Goal: Transaction & Acquisition: Purchase product/service

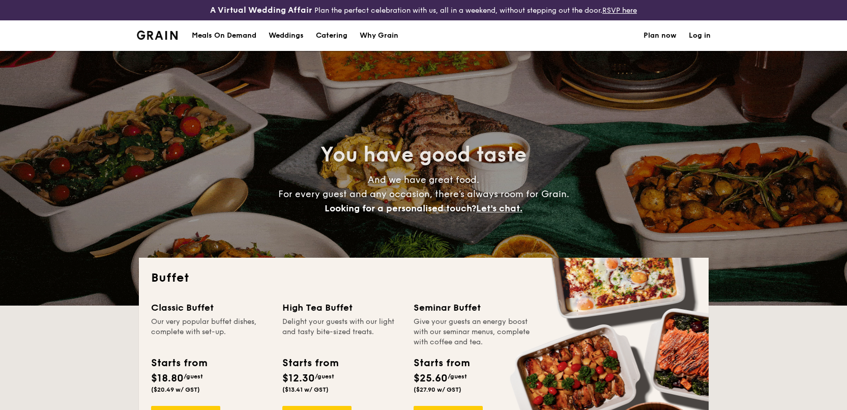
select select
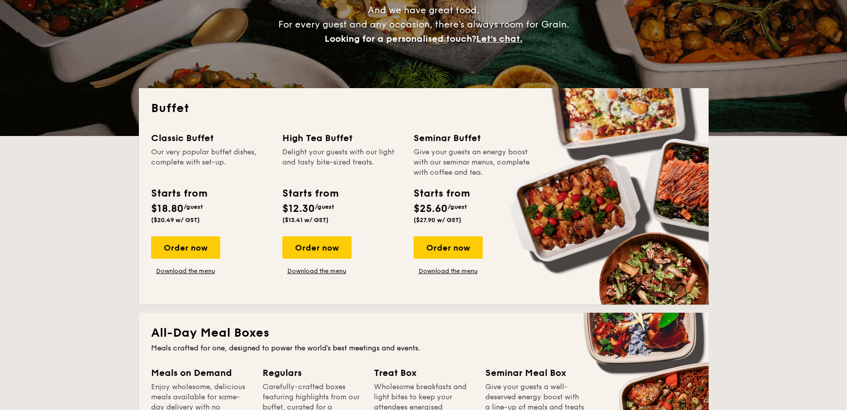
scroll to position [188, 0]
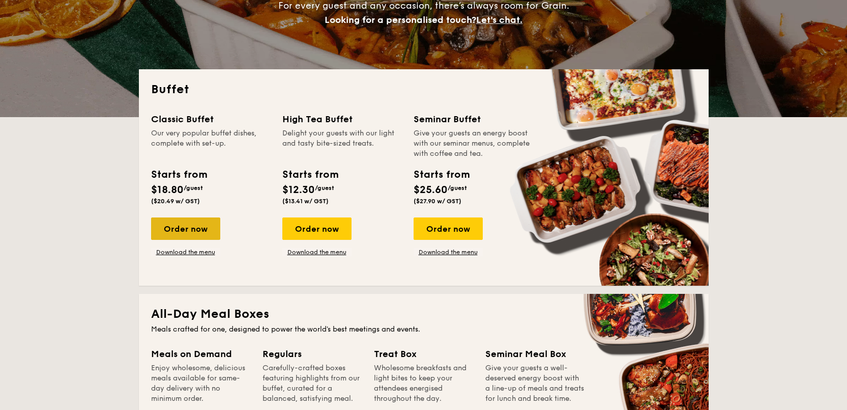
click at [177, 227] on div "Order now" at bounding box center [185, 228] width 69 height 22
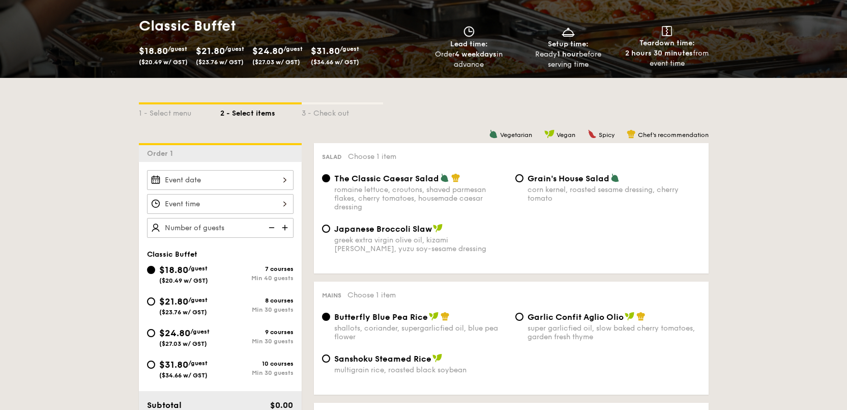
scroll to position [176, 0]
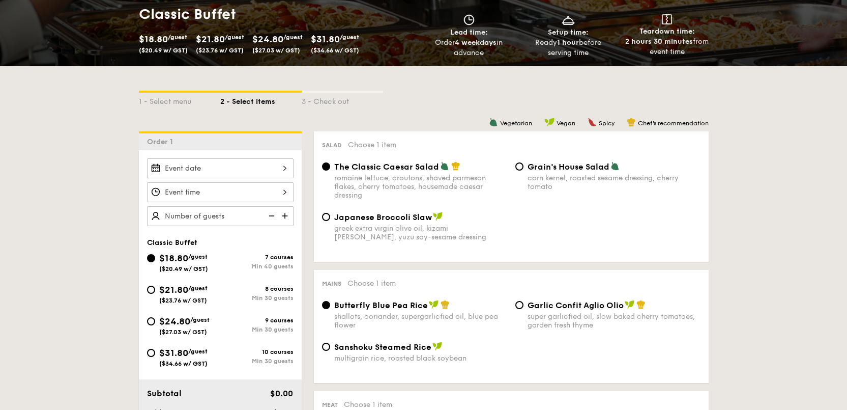
click at [253, 295] on div "Min 30 guests" at bounding box center [256, 297] width 73 height 7
click at [155, 294] on input "$21.80 /guest ($23.76 w/ GST) 8 courses Min 30 guests" at bounding box center [151, 290] width 8 height 8
radio input "true"
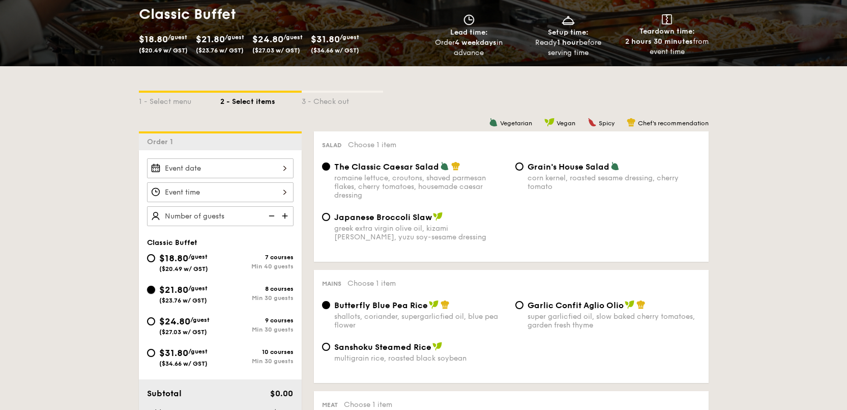
radio input "true"
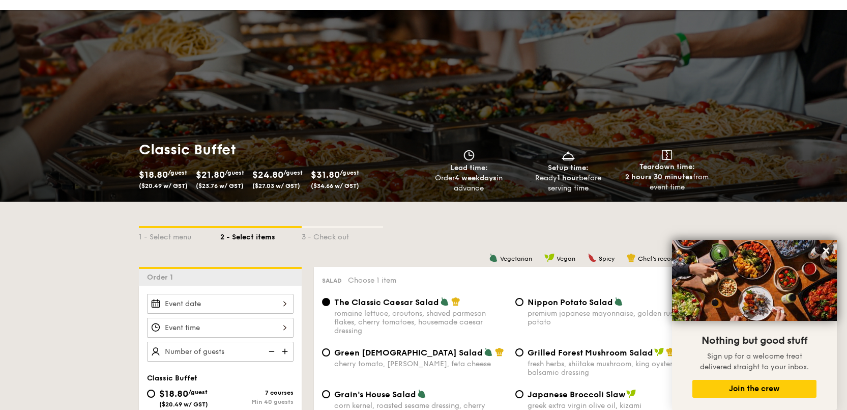
scroll to position [0, 0]
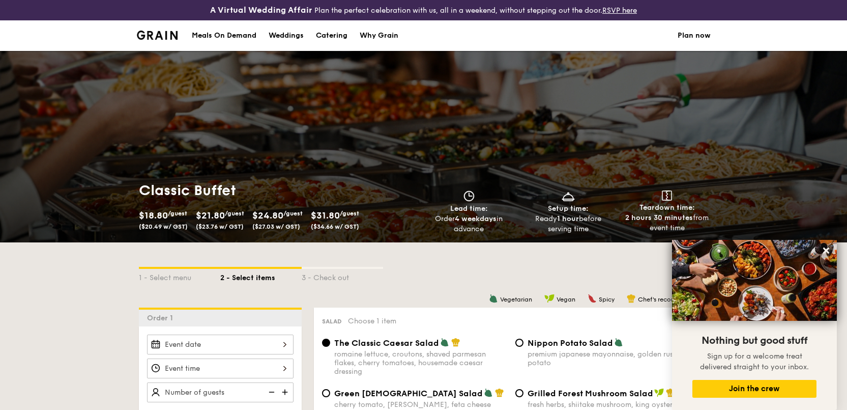
select select
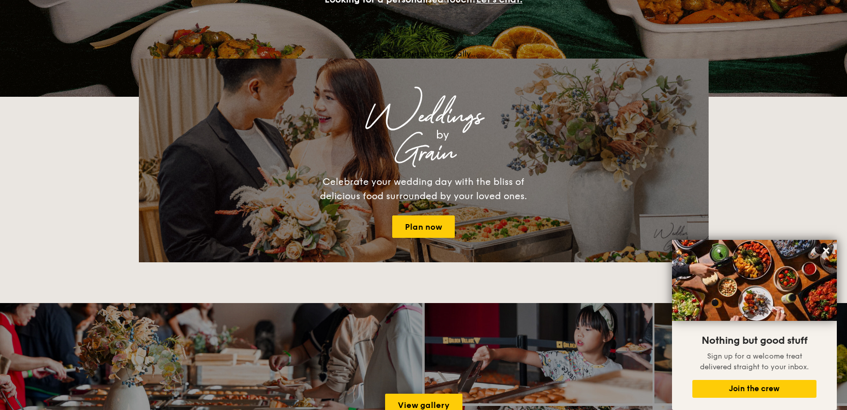
scroll to position [209, 0]
